Goal: Information Seeking & Learning: Understand process/instructions

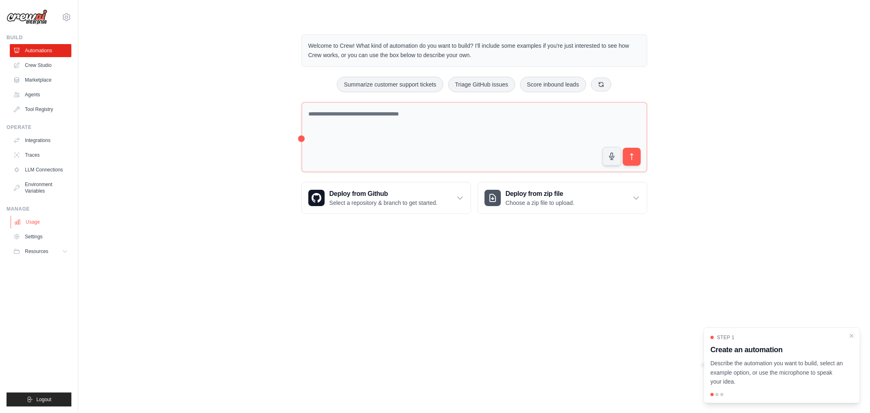
click at [41, 229] on link "Usage" at bounding box center [42, 221] width 62 height 13
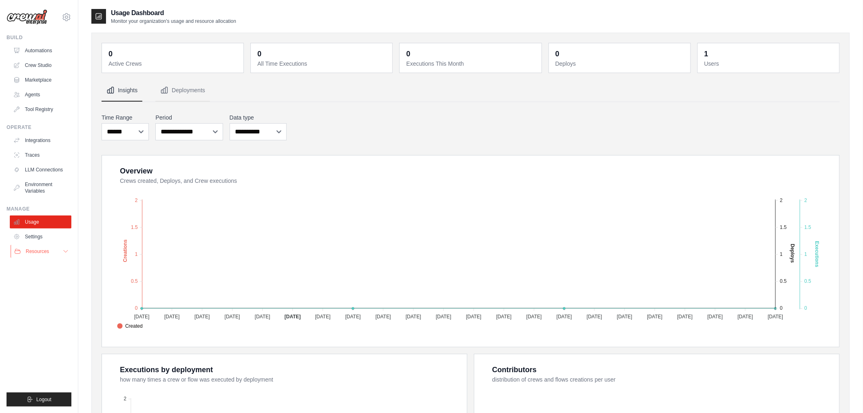
click at [61, 256] on button "Resources" at bounding box center [42, 251] width 62 height 13
click at [61, 268] on span "Documentation" at bounding box center [45, 265] width 33 height 7
click at [43, 94] on link "Agents" at bounding box center [42, 94] width 62 height 13
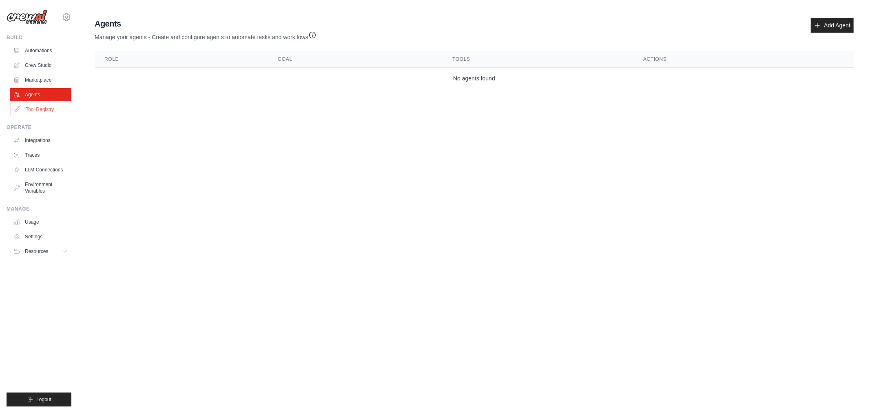
click at [48, 109] on link "Tool Registry" at bounding box center [42, 109] width 62 height 13
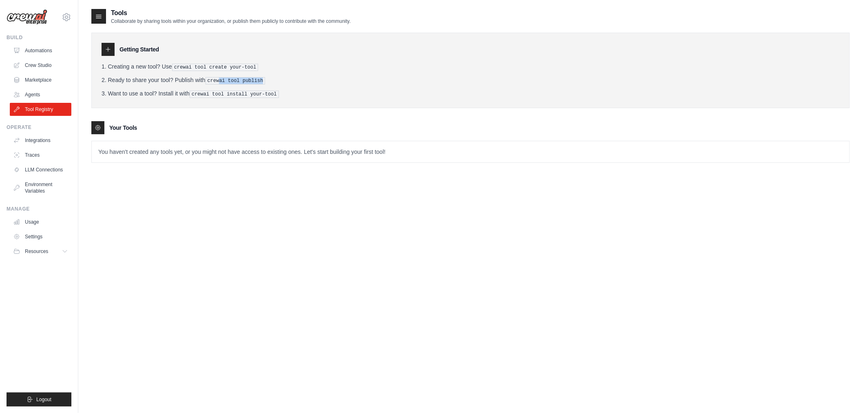
drag, startPoint x: 248, startPoint y: 78, endPoint x: 278, endPoint y: 82, distance: 30.4
click at [278, 82] on li "Ready to share your tool? Publish with crewai tool publish" at bounding box center [471, 80] width 739 height 9
drag, startPoint x: 229, startPoint y: 92, endPoint x: 287, endPoint y: 96, distance: 58.5
click at [287, 96] on li "Want to use a tool? Install it with crewai tool install your-tool" at bounding box center [471, 93] width 739 height 9
click at [295, 186] on div "Tools Collaborate by sharing tools within your organization, or publish them pu…" at bounding box center [470, 214] width 759 height 413
